Goal: Share content: Share content

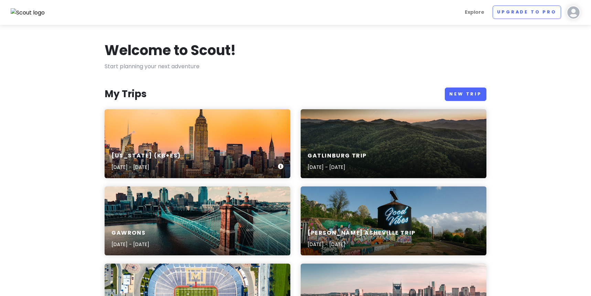
click at [208, 138] on div "[US_STATE] (KB+ES) [DATE] - [DATE]" at bounding box center [198, 143] width 186 height 69
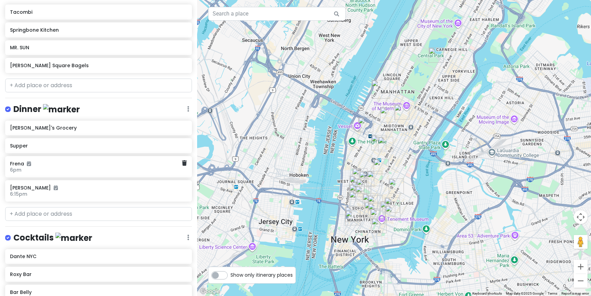
scroll to position [612, 0]
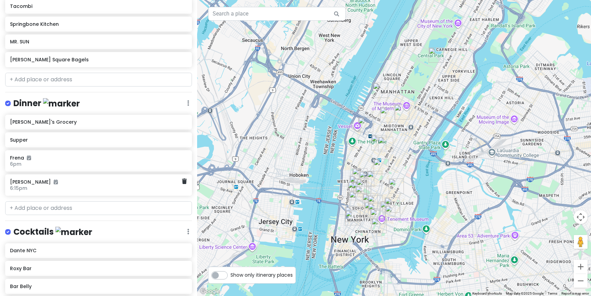
click at [70, 189] on div "[PERSON_NAME] 6:15pm" at bounding box center [96, 185] width 172 height 16
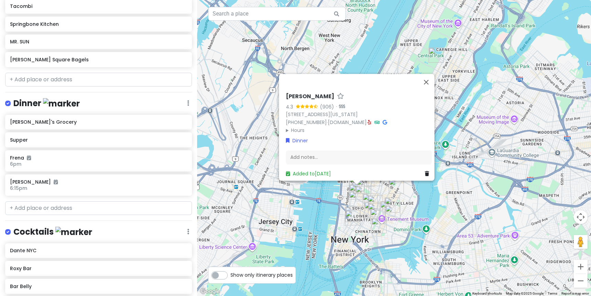
click at [286, 127] on summary "Hours" at bounding box center [359, 130] width 146 height 8
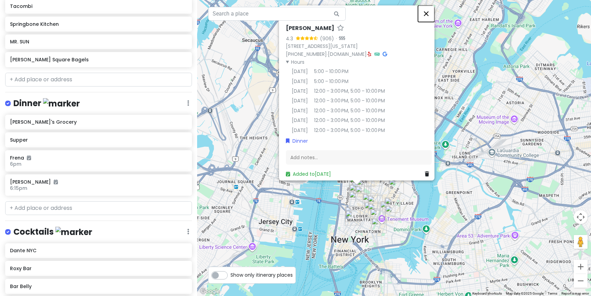
click at [433, 9] on button "Close" at bounding box center [426, 13] width 17 height 17
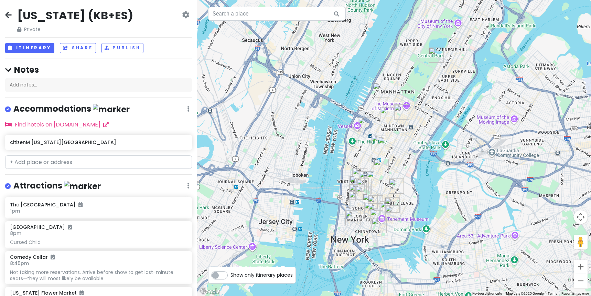
scroll to position [1, 0]
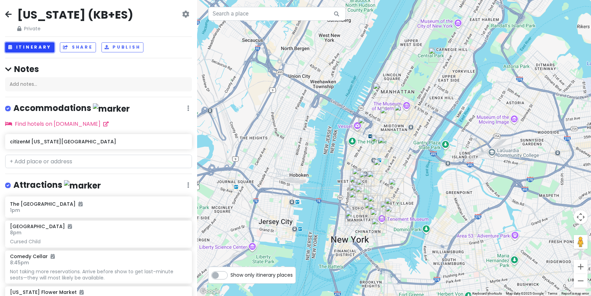
click at [41, 46] on button "Itinerary" at bounding box center [29, 47] width 49 height 10
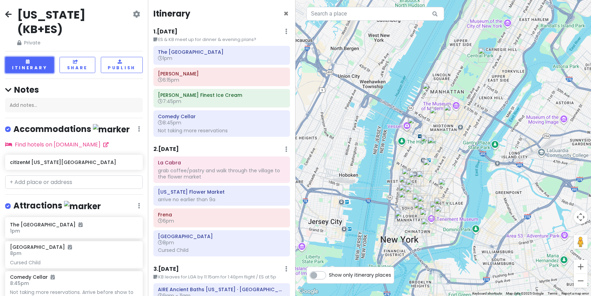
scroll to position [0, 0]
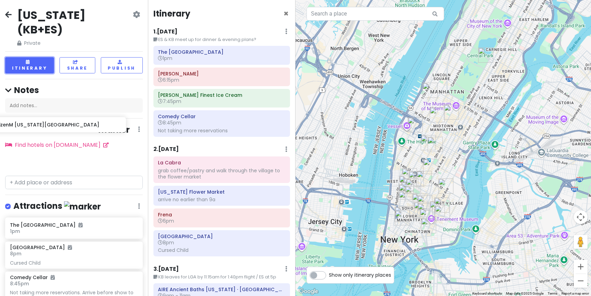
drag, startPoint x: 95, startPoint y: 140, endPoint x: 79, endPoint y: 129, distance: 19.2
click at [79, 128] on div "[US_STATE] (KB+ES) Private Change Dates Make a Copy Delete Trip Go Pro ⚡️ Give …" at bounding box center [74, 148] width 148 height 296
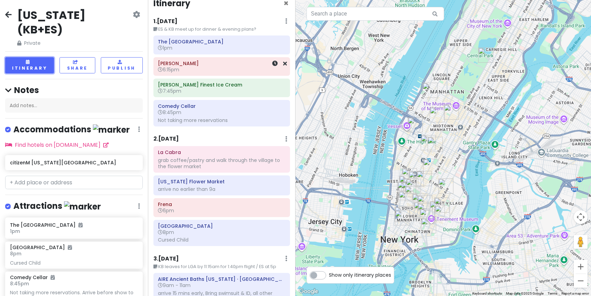
scroll to position [0, 0]
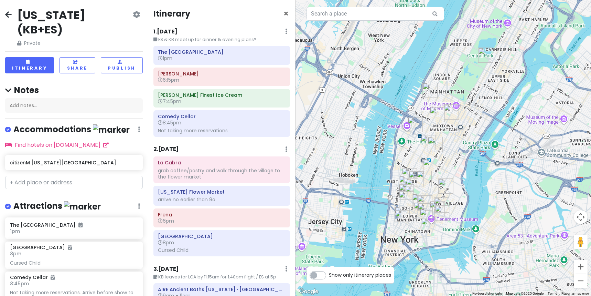
click at [195, 30] on div "1 . [DATE] Edit Day Notes Delete Day" at bounding box center [221, 33] width 137 height 12
click at [178, 31] on div "1 . [DATE] Edit Day Notes Delete Day" at bounding box center [221, 33] width 137 height 12
click at [180, 42] on small "ES & KB meet up for dinner & evening plans?" at bounding box center [221, 39] width 137 height 7
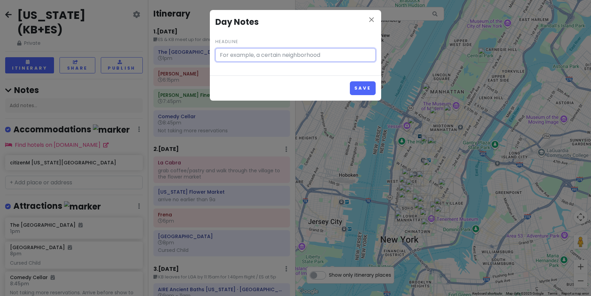
type input "ES & KB meet up for dinner & evening plans?"
click at [372, 18] on icon "close" at bounding box center [372, 19] width 8 height 8
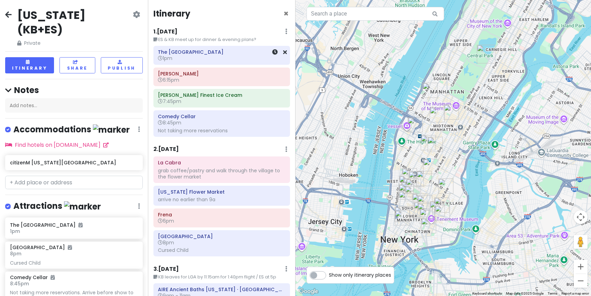
click at [275, 49] on link at bounding box center [275, 52] width 6 height 8
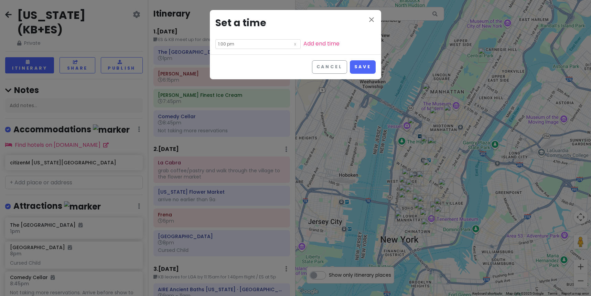
click at [380, 16] on div "close Set a time 1:00 pm Add end time" at bounding box center [295, 32] width 171 height 44
click at [370, 17] on icon "close" at bounding box center [372, 19] width 8 height 8
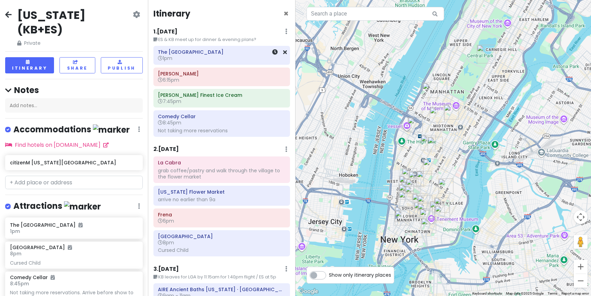
click at [242, 57] on h6 "1pm" at bounding box center [221, 58] width 127 height 6
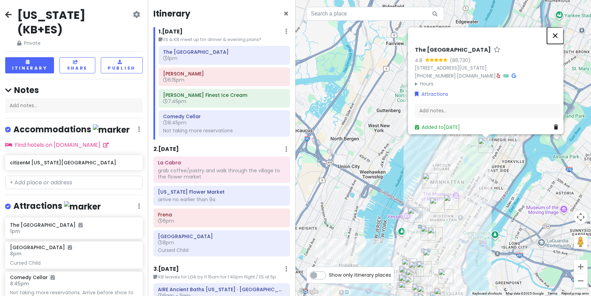
click at [558, 31] on button "Close" at bounding box center [555, 35] width 17 height 17
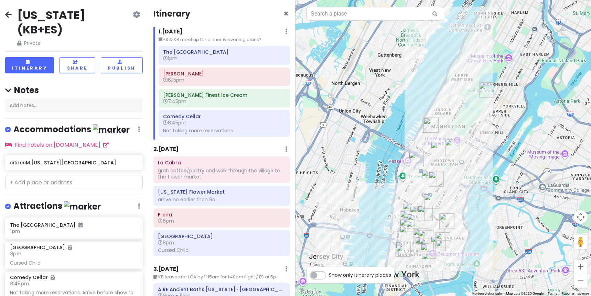
drag, startPoint x: 500, startPoint y: 193, endPoint x: 501, endPoint y: 137, distance: 56.4
click at [501, 137] on div at bounding box center [444, 148] width 296 height 296
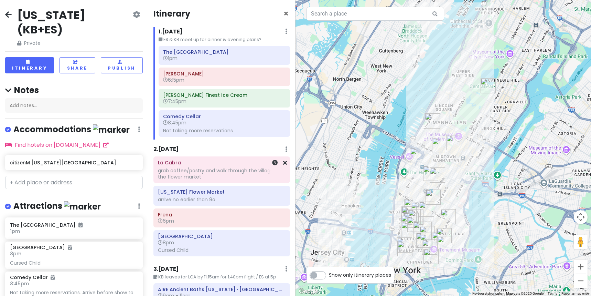
click at [219, 163] on h6 "La Cabra" at bounding box center [221, 162] width 127 height 6
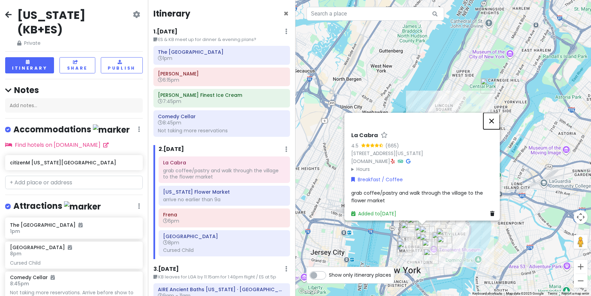
click at [497, 117] on button "Close" at bounding box center [492, 121] width 17 height 17
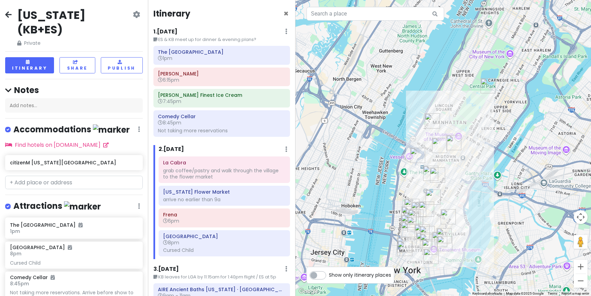
click at [138, 17] on icon at bounding box center [136, 15] width 7 height 6
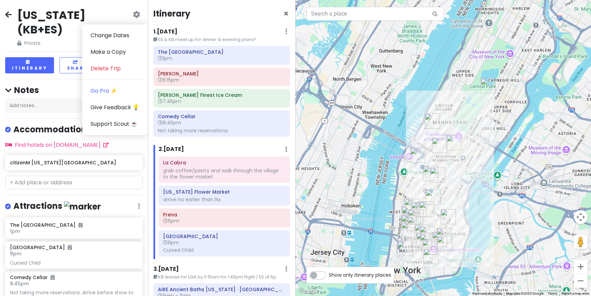
click at [138, 17] on icon at bounding box center [136, 15] width 7 height 6
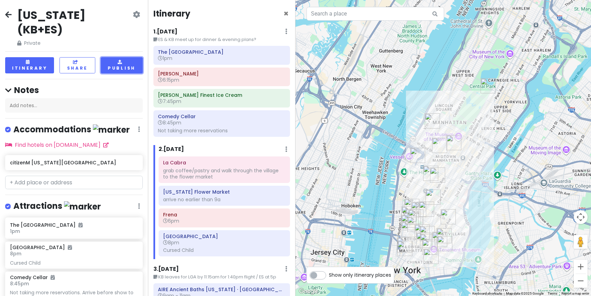
click at [131, 57] on button "Publish" at bounding box center [122, 65] width 42 height 16
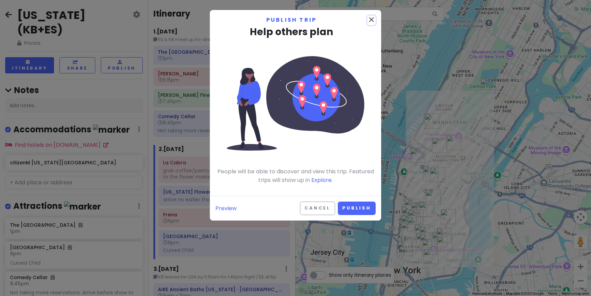
click at [372, 19] on icon "close" at bounding box center [372, 19] width 8 height 8
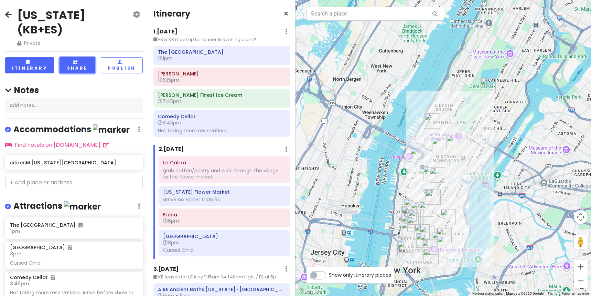
click at [79, 57] on button "Share" at bounding box center [78, 65] width 36 height 16
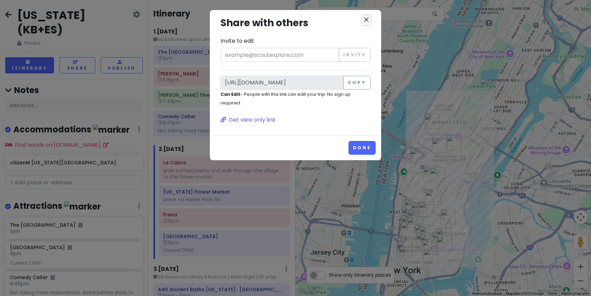
click at [368, 19] on icon "close" at bounding box center [366, 19] width 8 height 8
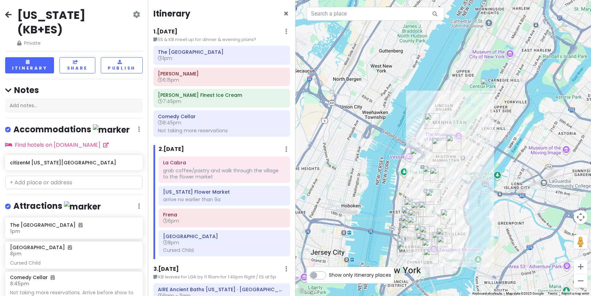
click at [7, 15] on icon at bounding box center [8, 15] width 7 height 6
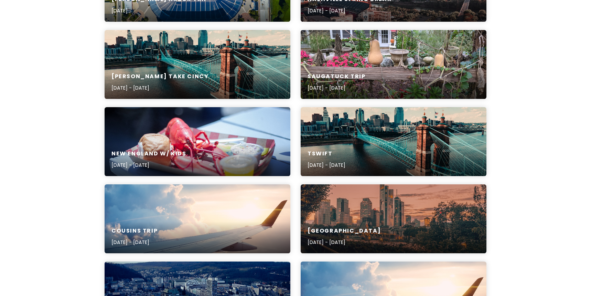
scroll to position [317, 0]
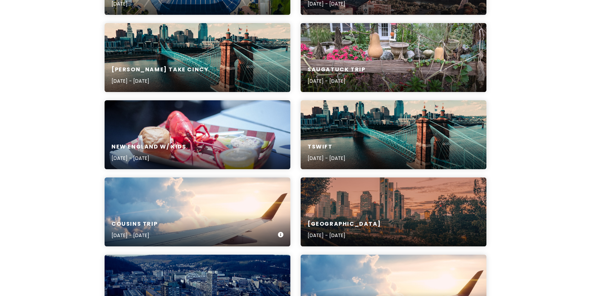
click at [193, 191] on div "Cousins trip [DATE] - [DATE]" at bounding box center [198, 211] width 186 height 69
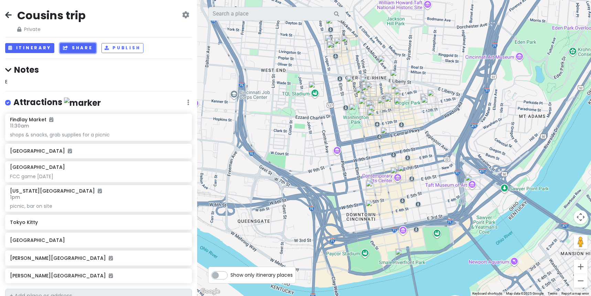
click at [74, 45] on button "Share" at bounding box center [78, 48] width 36 height 10
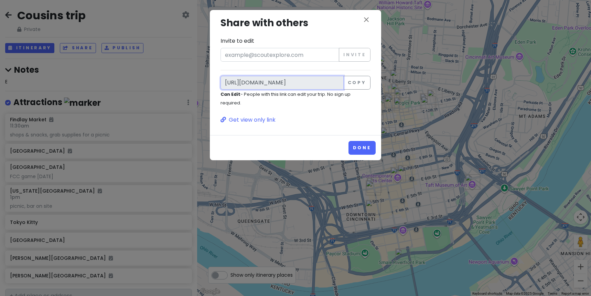
click at [273, 82] on input "[URL][DOMAIN_NAME]" at bounding box center [282, 83] width 123 height 14
click at [355, 81] on button "Copy" at bounding box center [356, 83] width 27 height 14
click at [365, 17] on icon "close" at bounding box center [366, 19] width 8 height 8
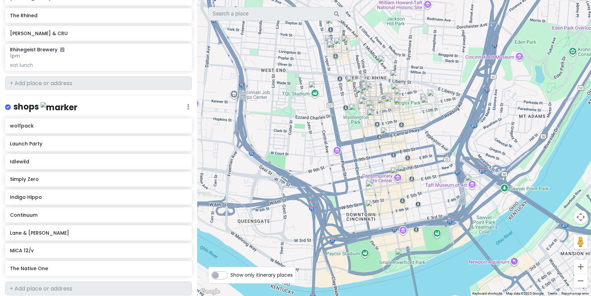
scroll to position [969, 0]
